Goal: Navigation & Orientation: Find specific page/section

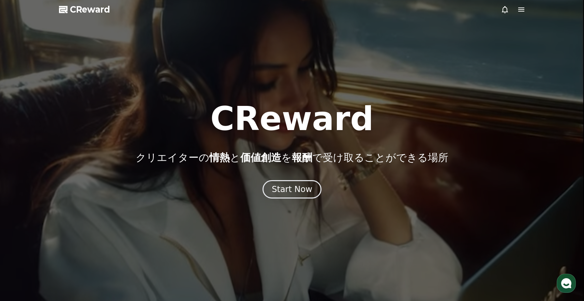
click at [519, 14] on div at bounding box center [292, 150] width 584 height 301
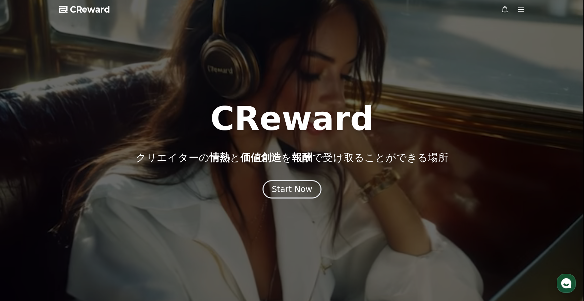
click at [519, 12] on icon at bounding box center [521, 9] width 8 height 8
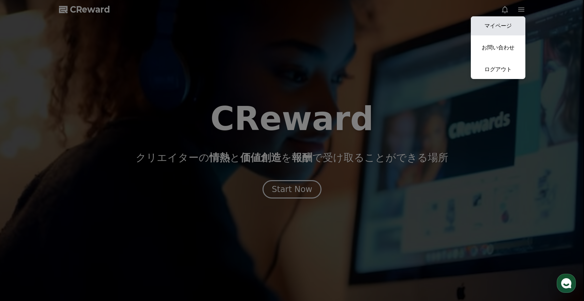
click at [518, 19] on link "マイページ" at bounding box center [498, 25] width 55 height 19
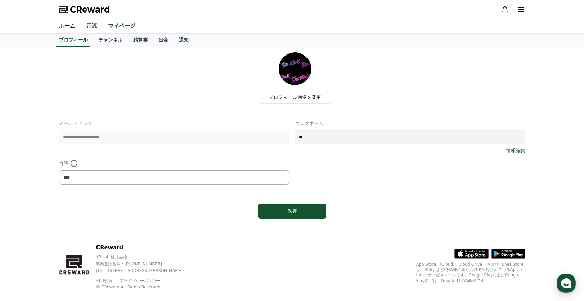
click at [88, 24] on link "音源" at bounding box center [92, 26] width 22 height 14
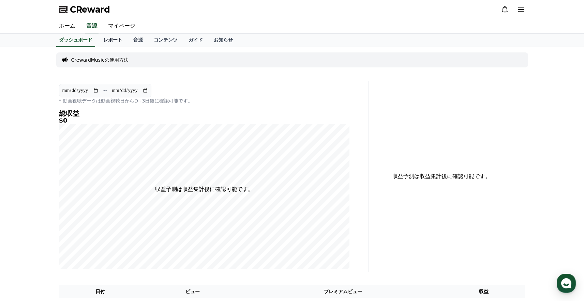
click at [119, 44] on link "レポート" at bounding box center [113, 40] width 30 height 13
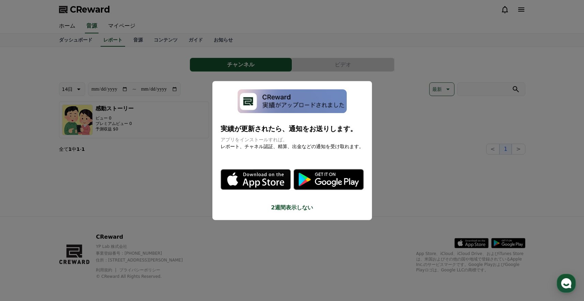
click at [141, 39] on button "close modal" at bounding box center [292, 150] width 584 height 301
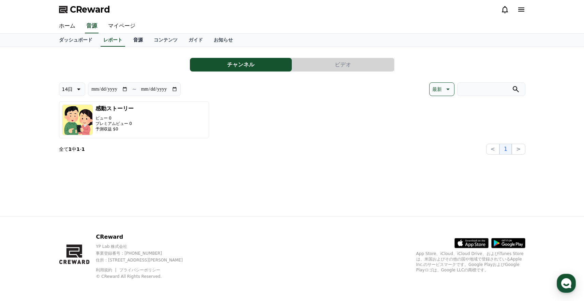
click at [143, 39] on link "音源" at bounding box center [138, 40] width 20 height 13
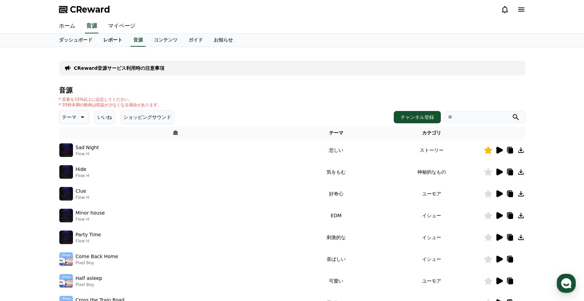
click at [112, 39] on link "レポート" at bounding box center [113, 40] width 30 height 13
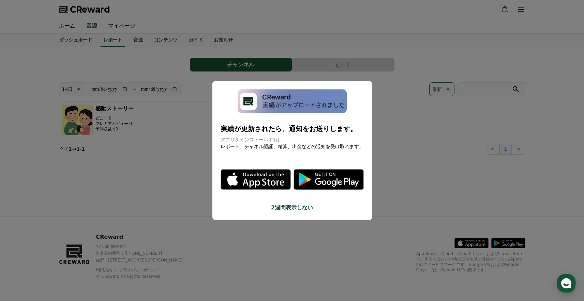
click at [303, 208] on button "2週間表示しない" at bounding box center [291, 208] width 143 height 8
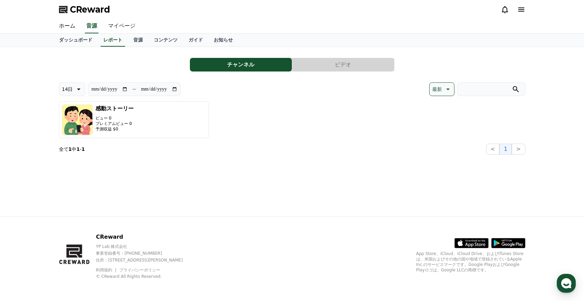
click at [127, 29] on link "マイページ" at bounding box center [122, 26] width 38 height 14
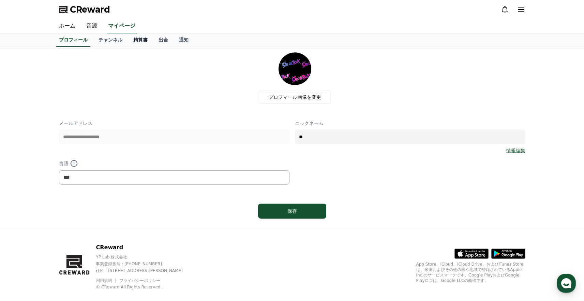
click at [138, 38] on link "精算書" at bounding box center [140, 40] width 25 height 13
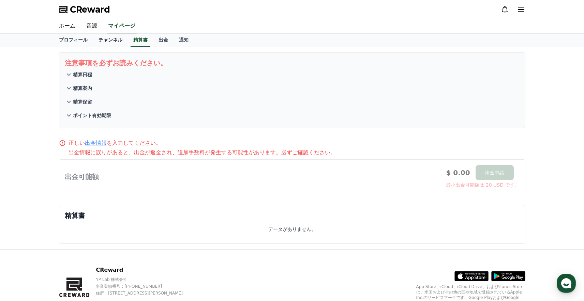
click at [112, 42] on link "チャンネル" at bounding box center [110, 40] width 35 height 13
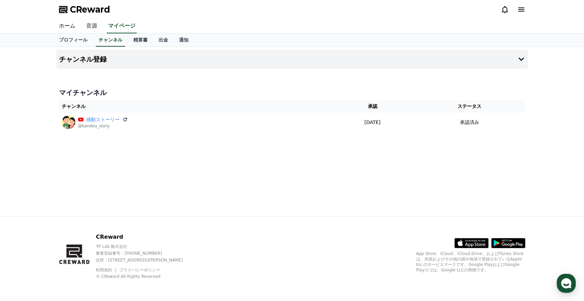
click at [96, 28] on link "音源" at bounding box center [92, 26] width 22 height 14
